Goal: Information Seeking & Learning: Learn about a topic

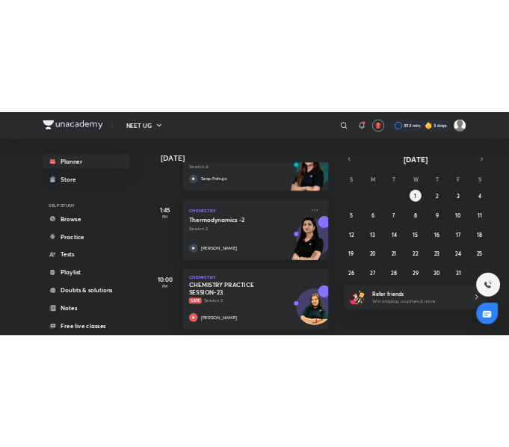
scroll to position [298, 0]
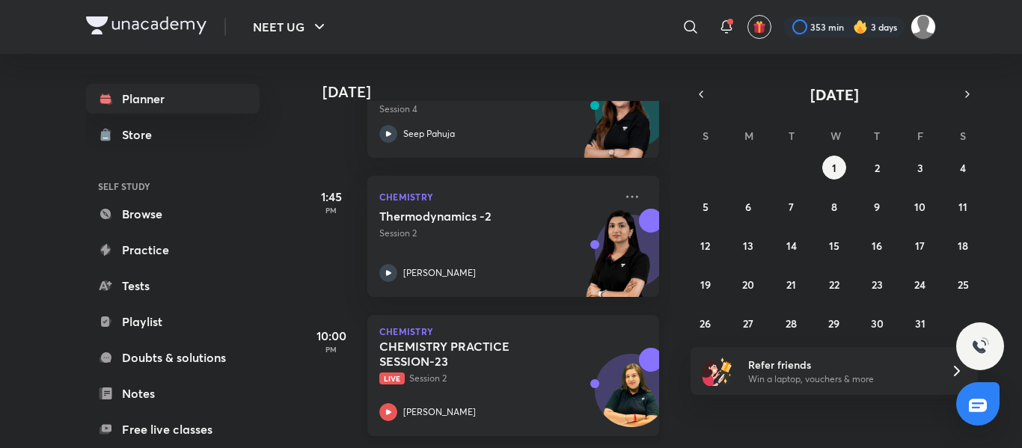
click at [525, 364] on div "CHEMISTRY PRACTICE SESSION-23 Live Session 2" at bounding box center [496, 362] width 235 height 46
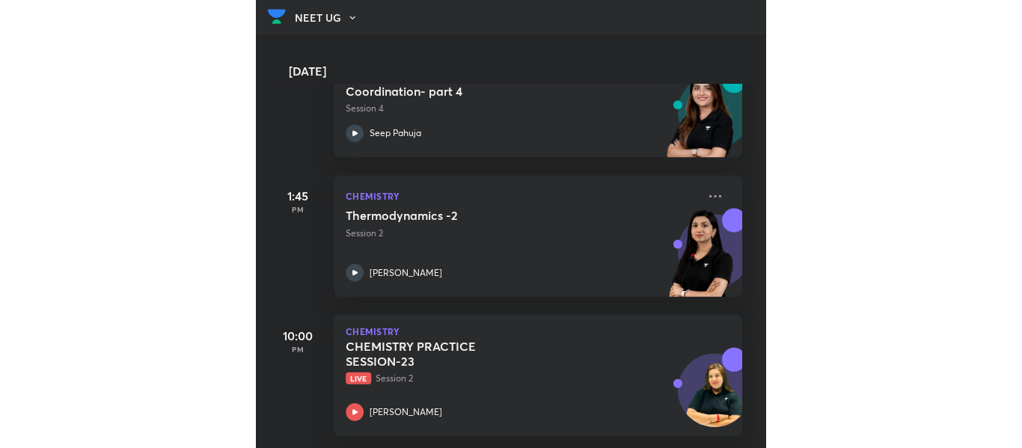
scroll to position [284, 0]
